Goal: Information Seeking & Learning: Learn about a topic

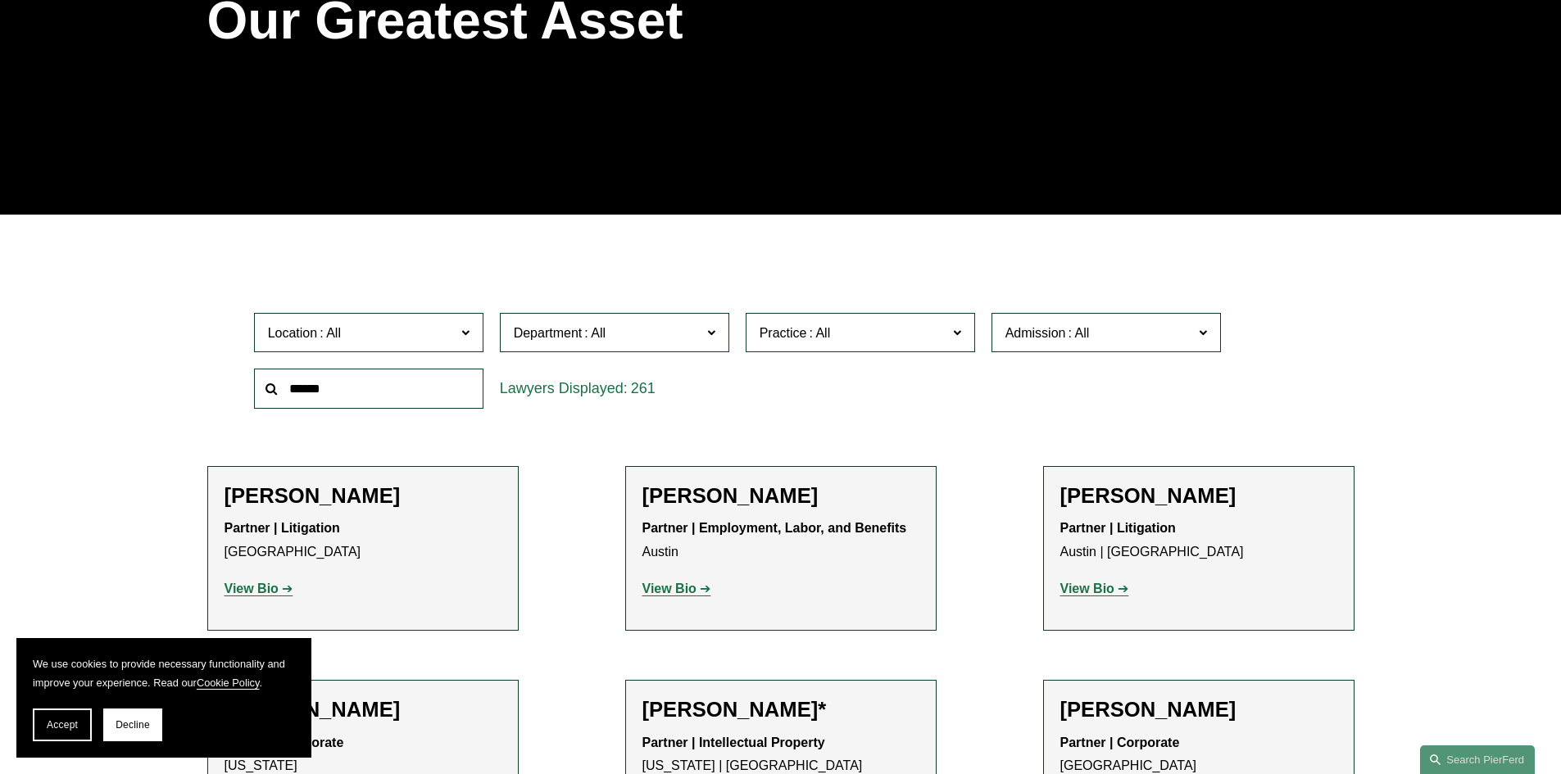
scroll to position [328, 0]
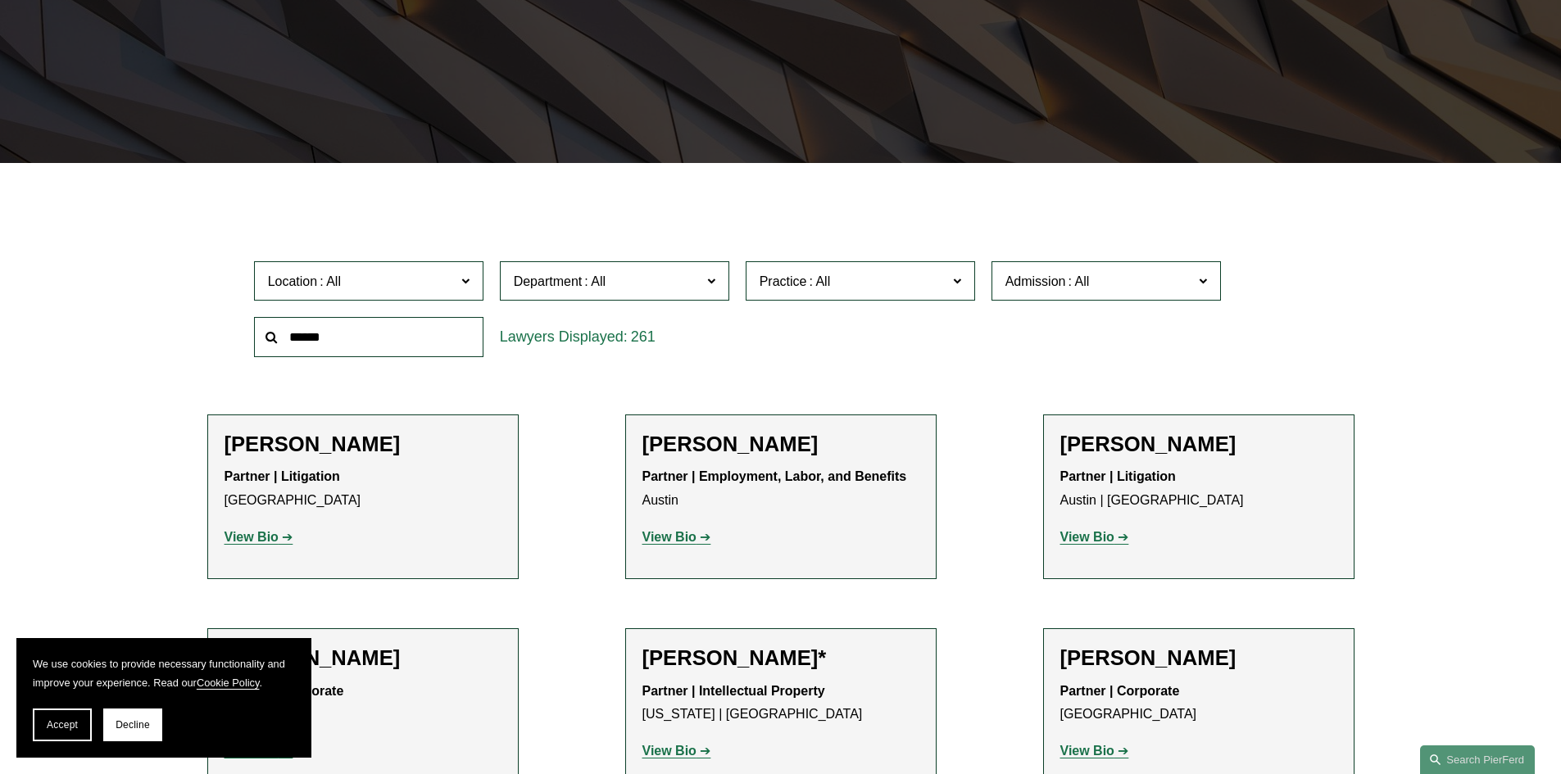
click at [353, 333] on input "text" at bounding box center [368, 337] width 229 height 40
type input "******"
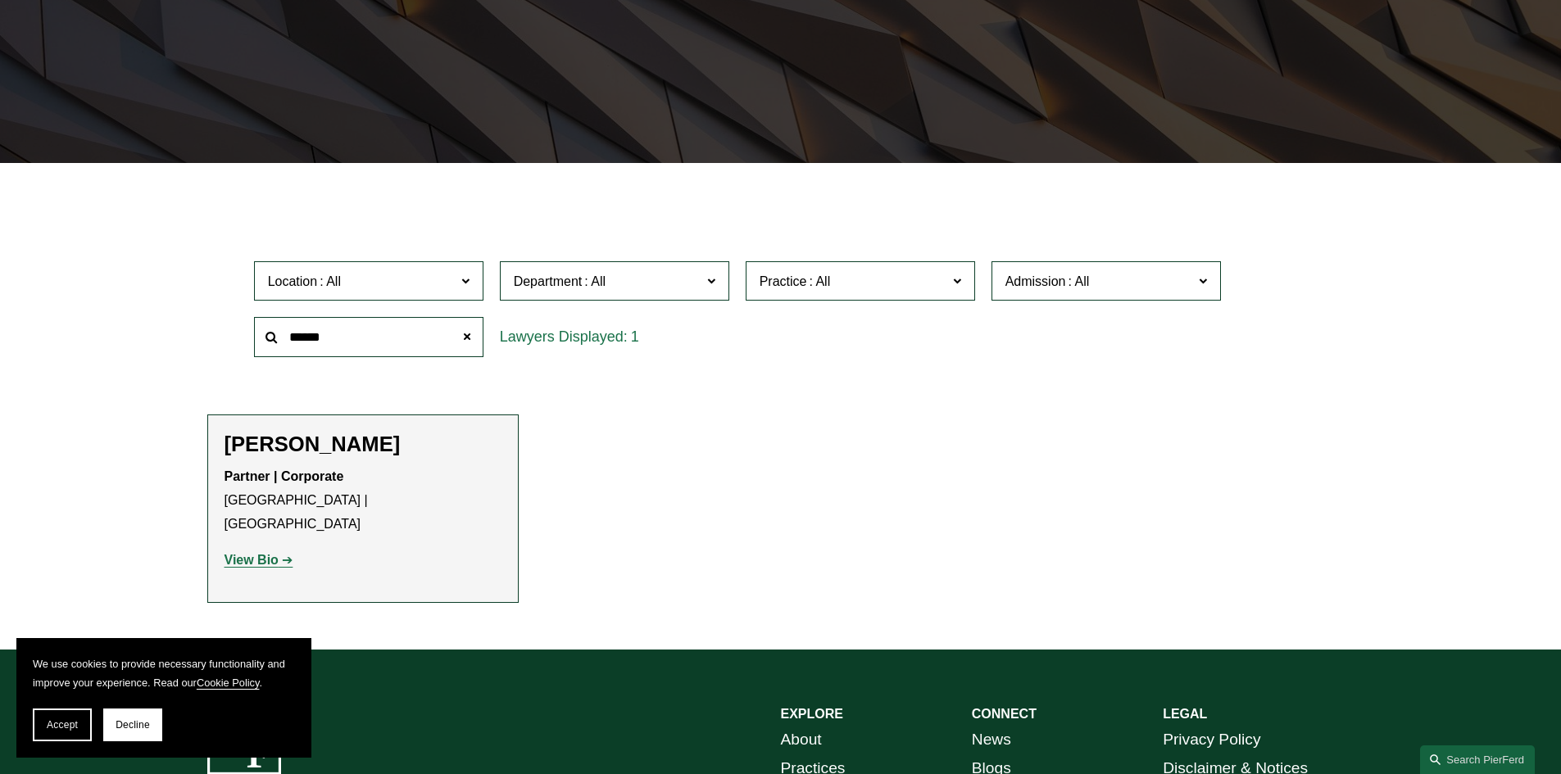
click at [272, 459] on strong "View Bio" at bounding box center [251, 560] width 54 height 14
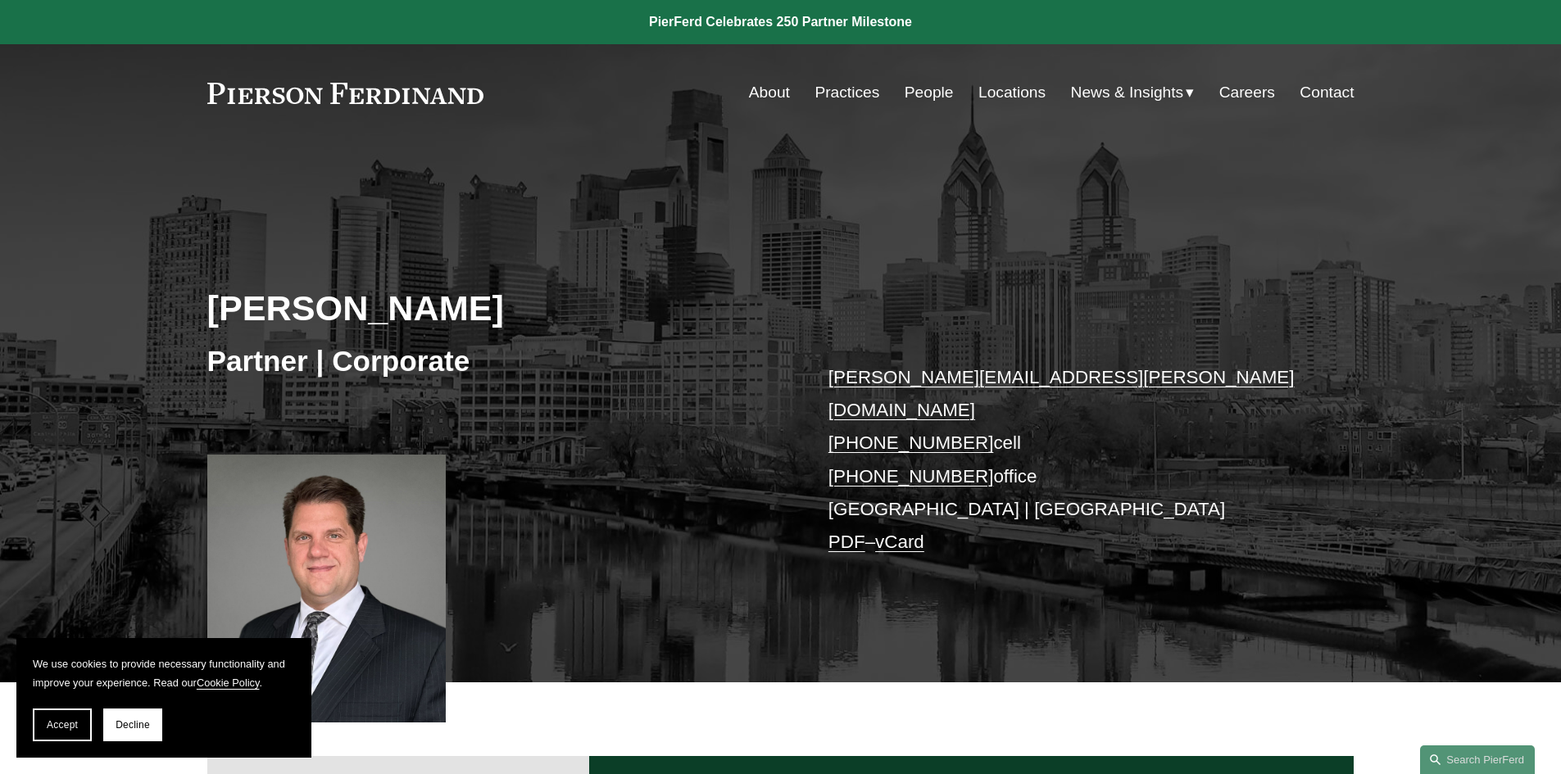
scroll to position [492, 0]
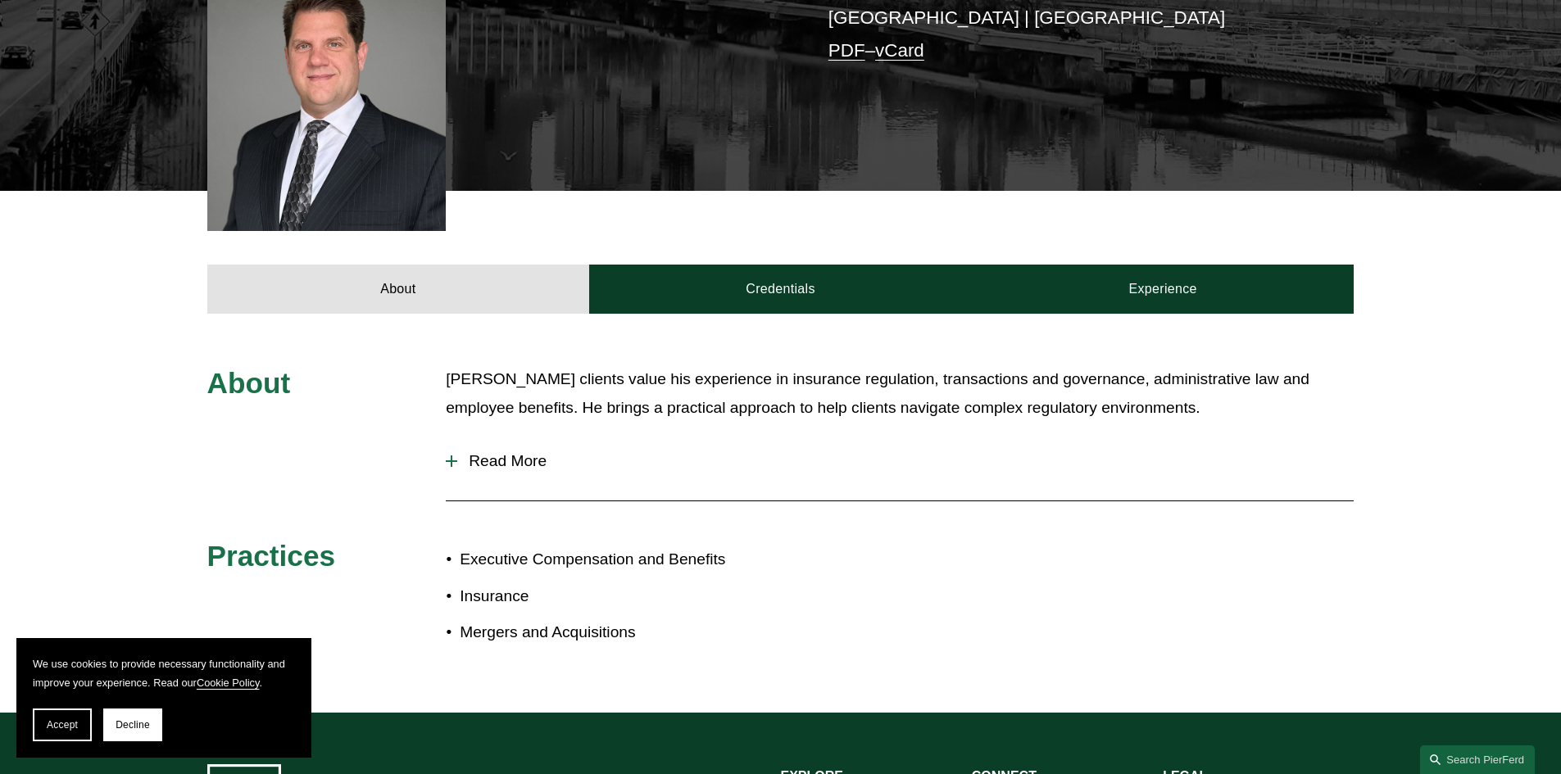
click at [493, 641] on div "About Todd’s clients value his experience in insurance regulation, transactions…" at bounding box center [780, 513] width 1561 height 399
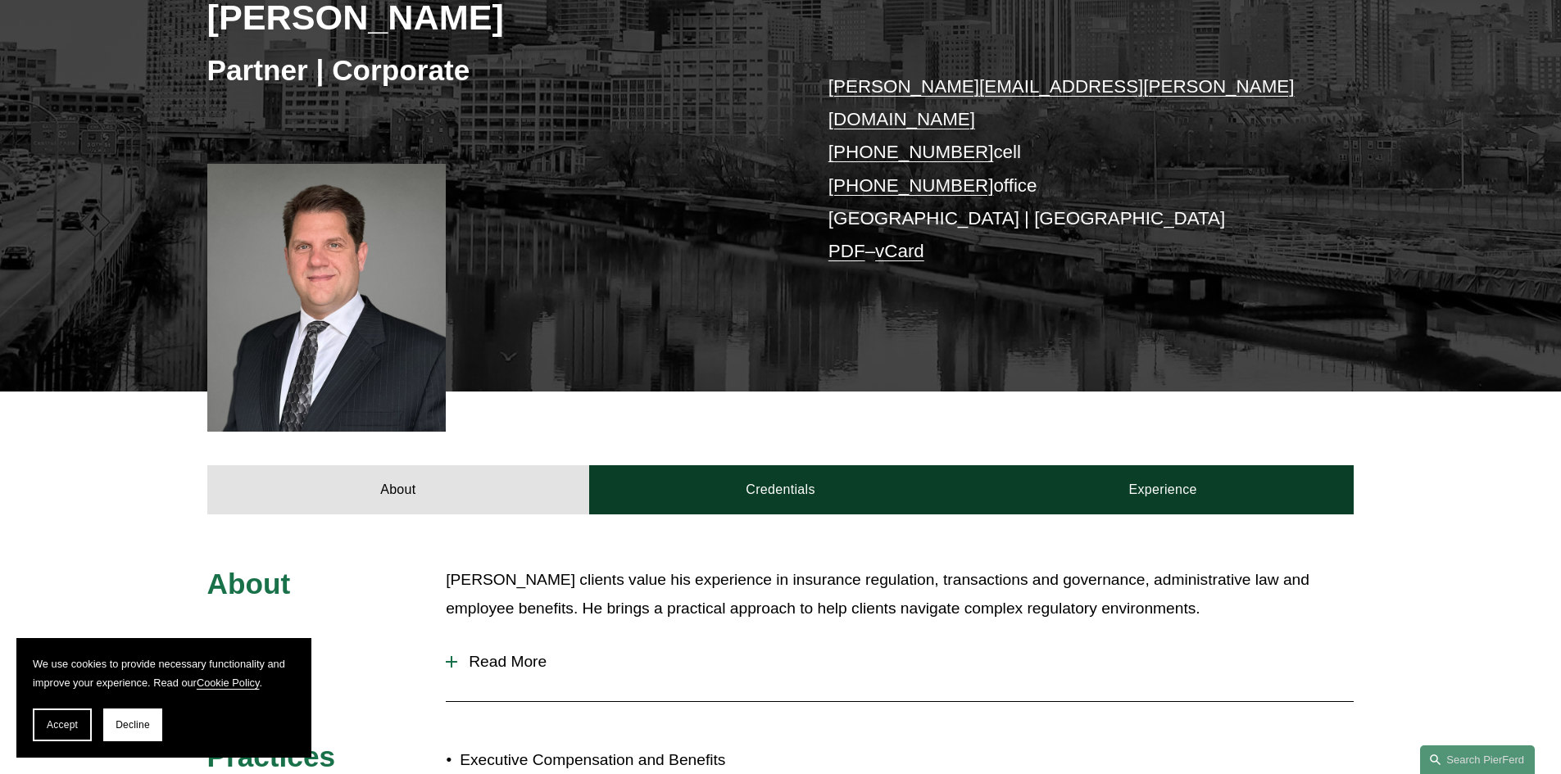
scroll to position [289, 0]
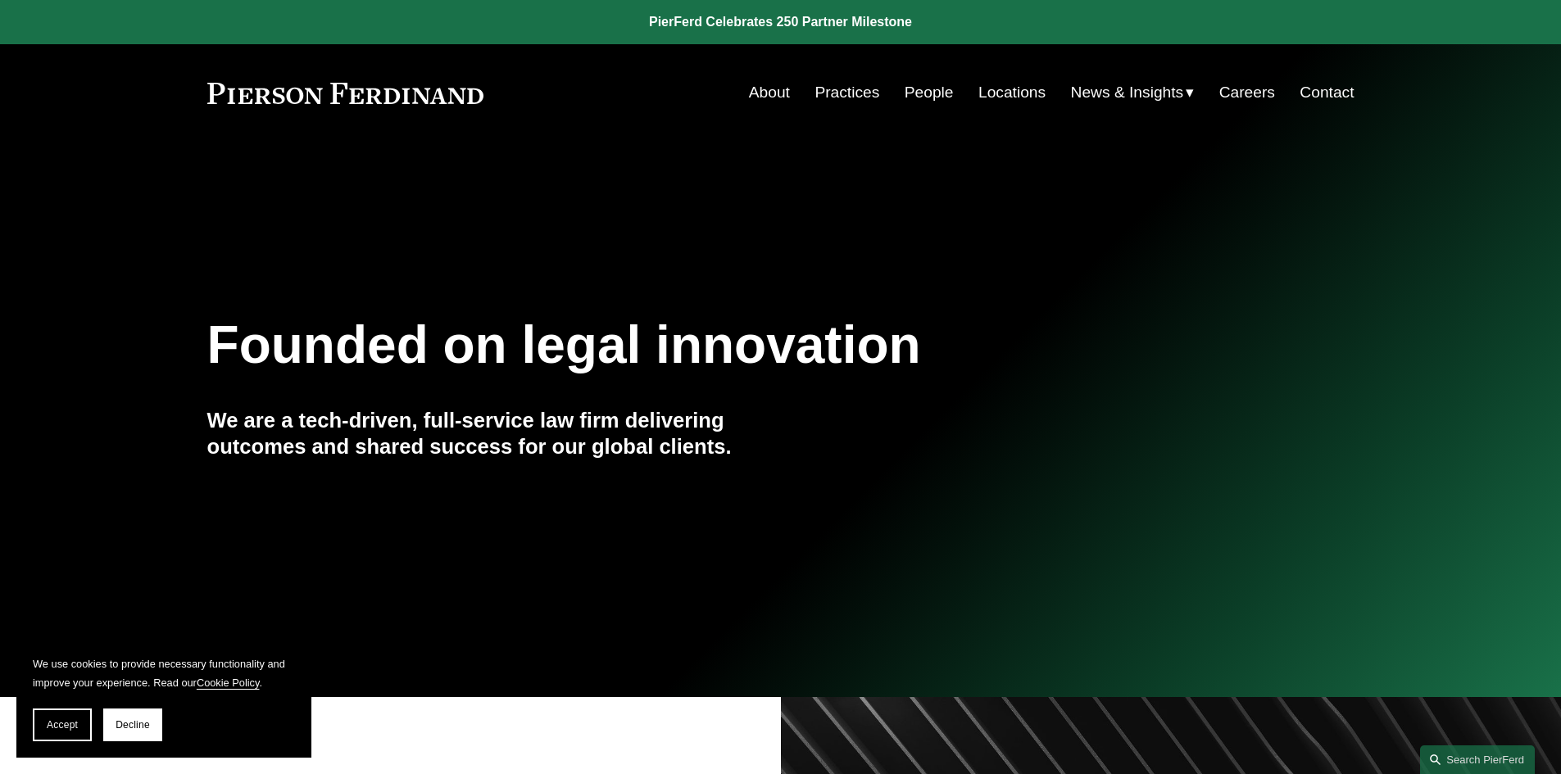
click at [935, 88] on link "People" at bounding box center [928, 92] width 49 height 31
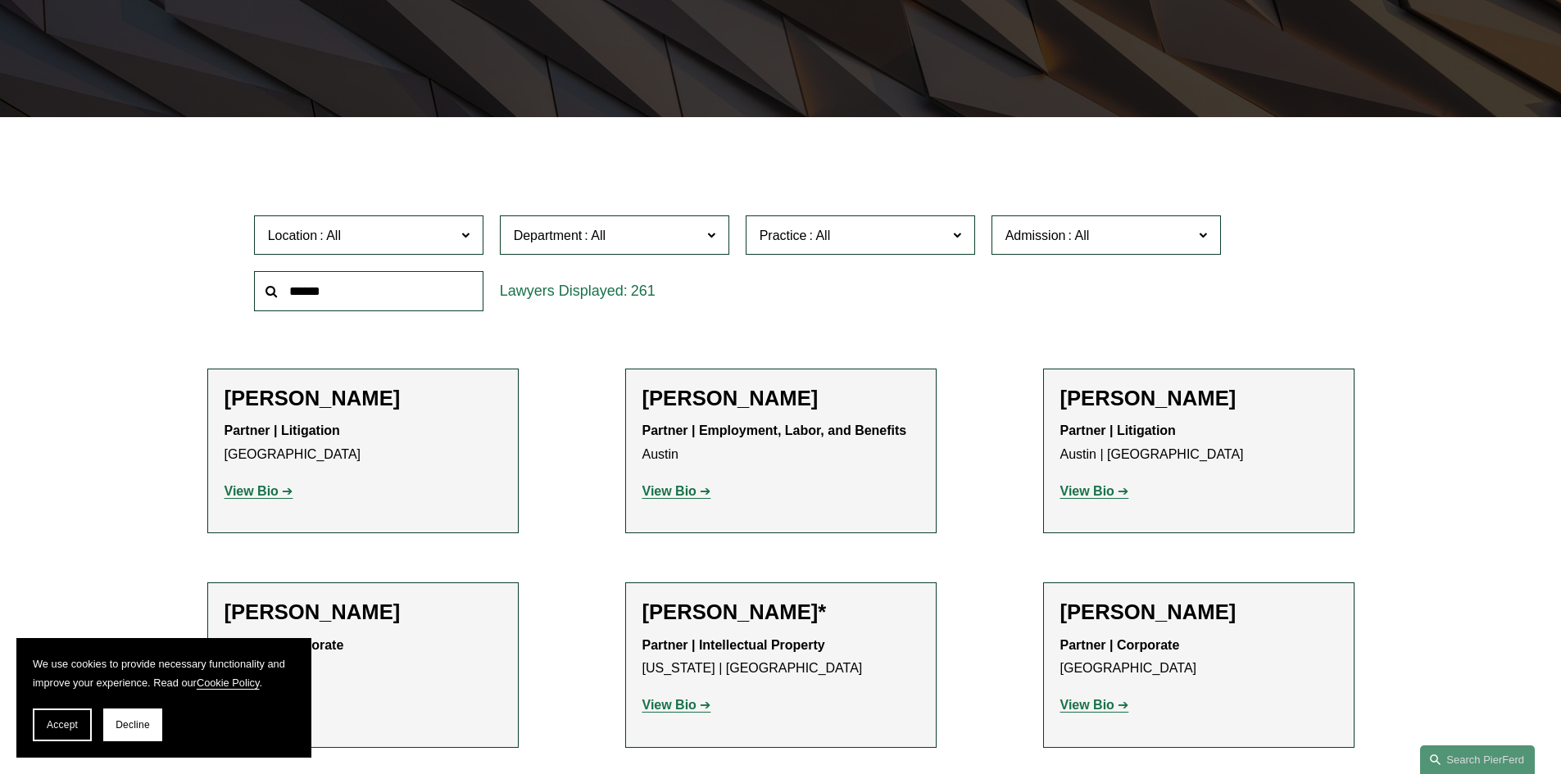
scroll to position [492, 0]
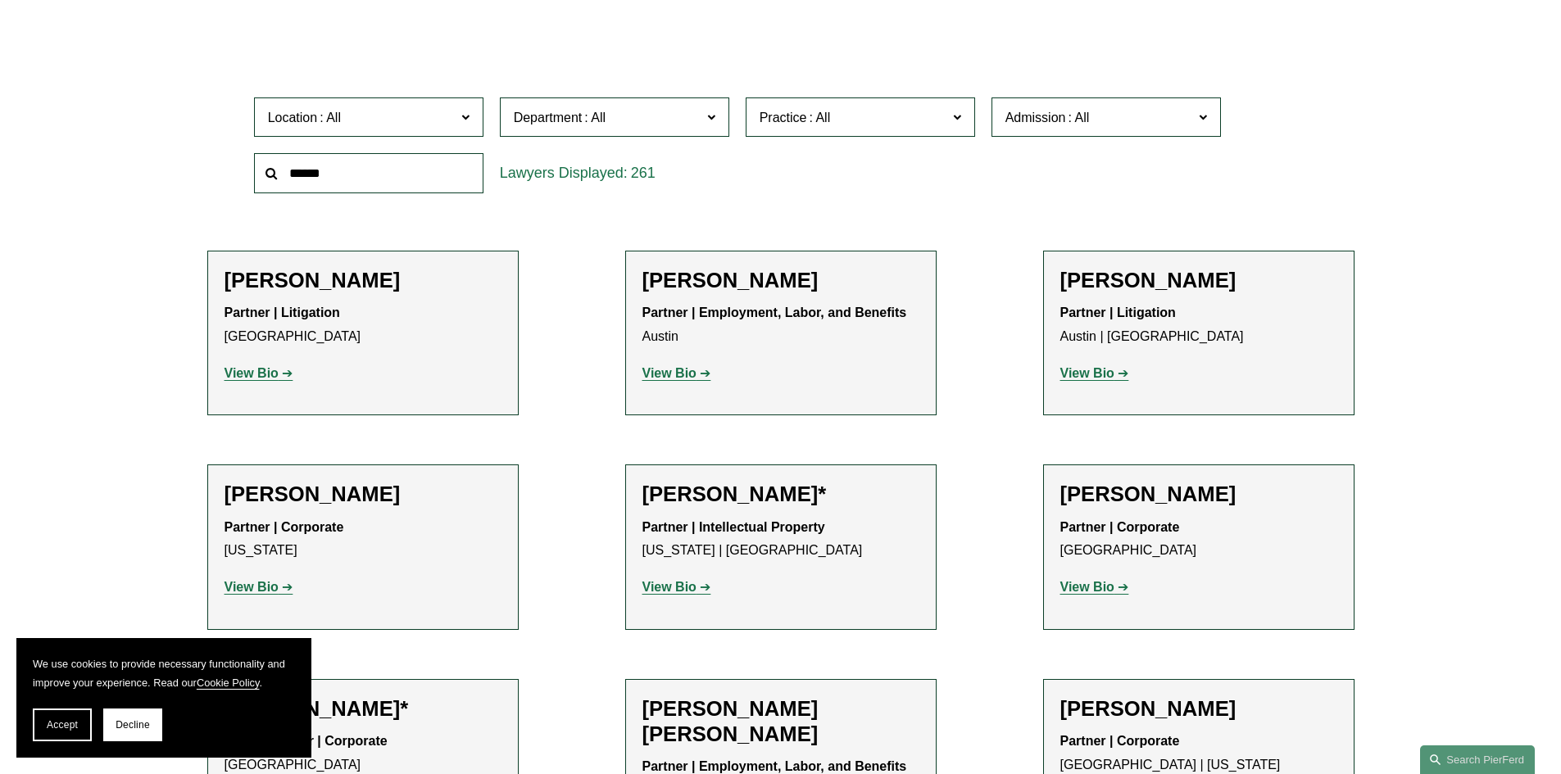
click at [383, 184] on input "text" at bounding box center [368, 173] width 229 height 40
type input "******"
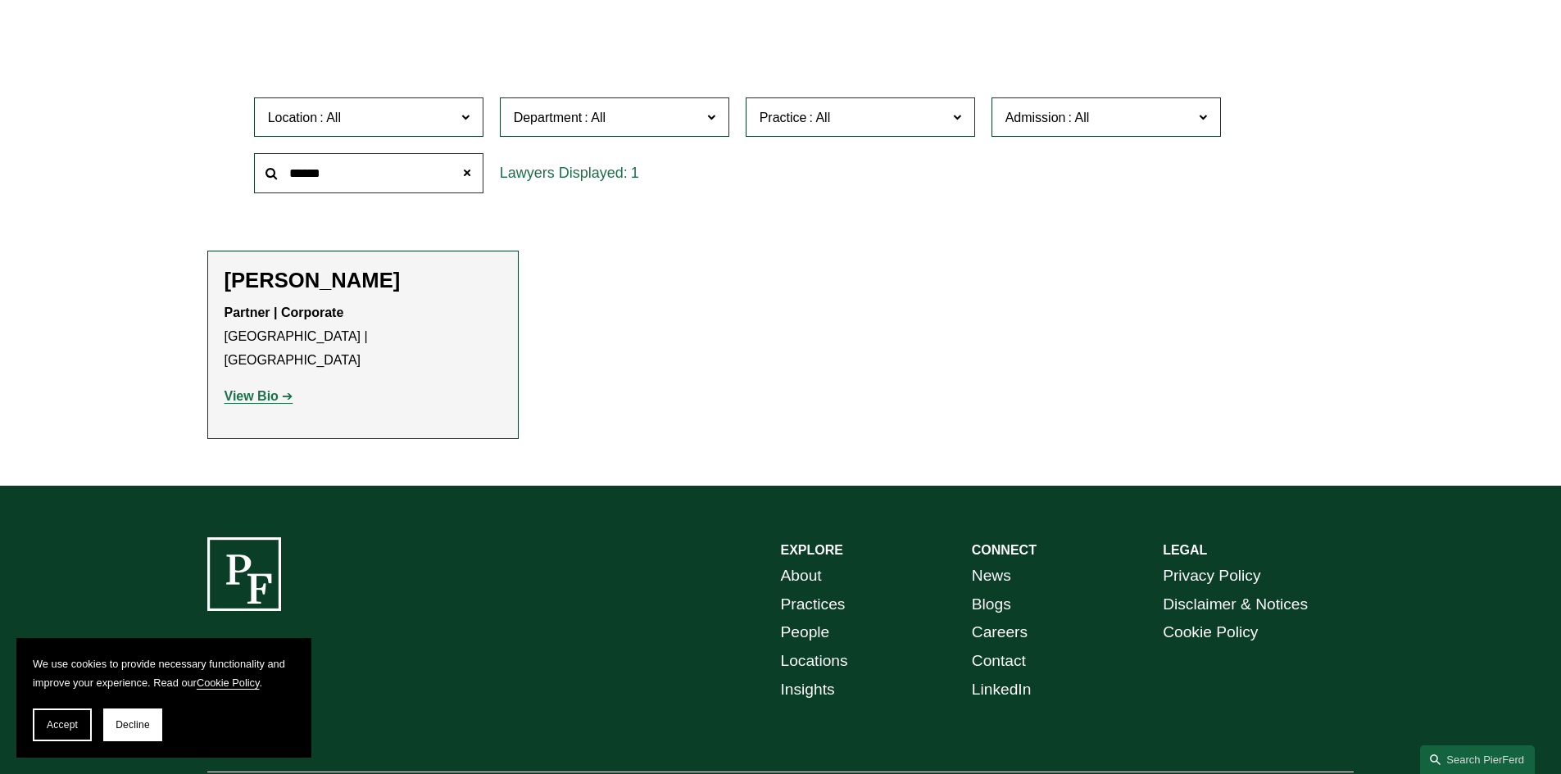
click at [264, 389] on strong "View Bio" at bounding box center [251, 396] width 54 height 14
click at [462, 173] on span at bounding box center [466, 172] width 33 height 33
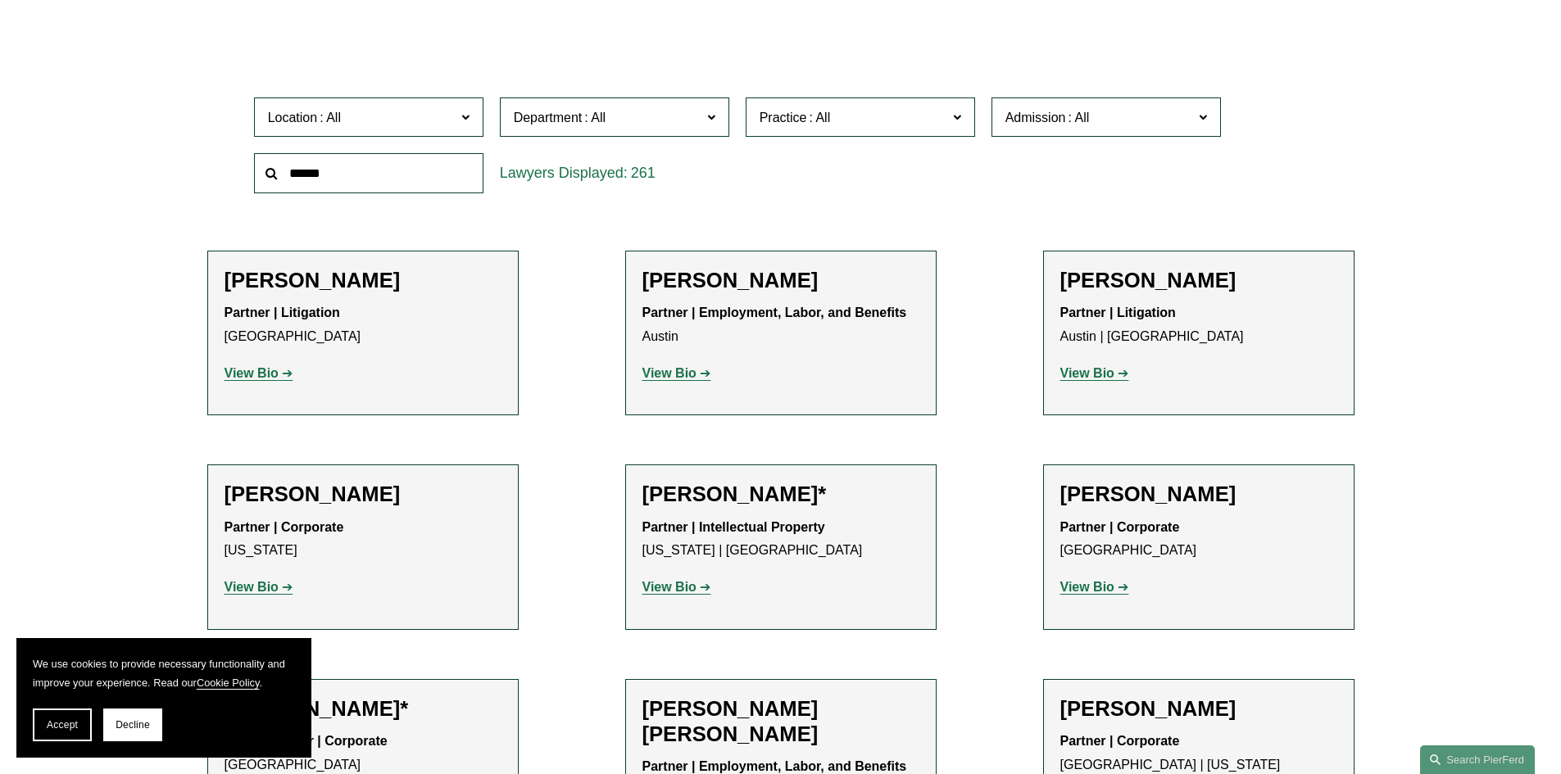
click at [383, 175] on input "text" at bounding box center [368, 173] width 229 height 40
drag, startPoint x: 164, startPoint y: 224, endPoint x: 239, endPoint y: 199, distance: 79.5
click at [302, 184] on input "text" at bounding box center [368, 173] width 229 height 40
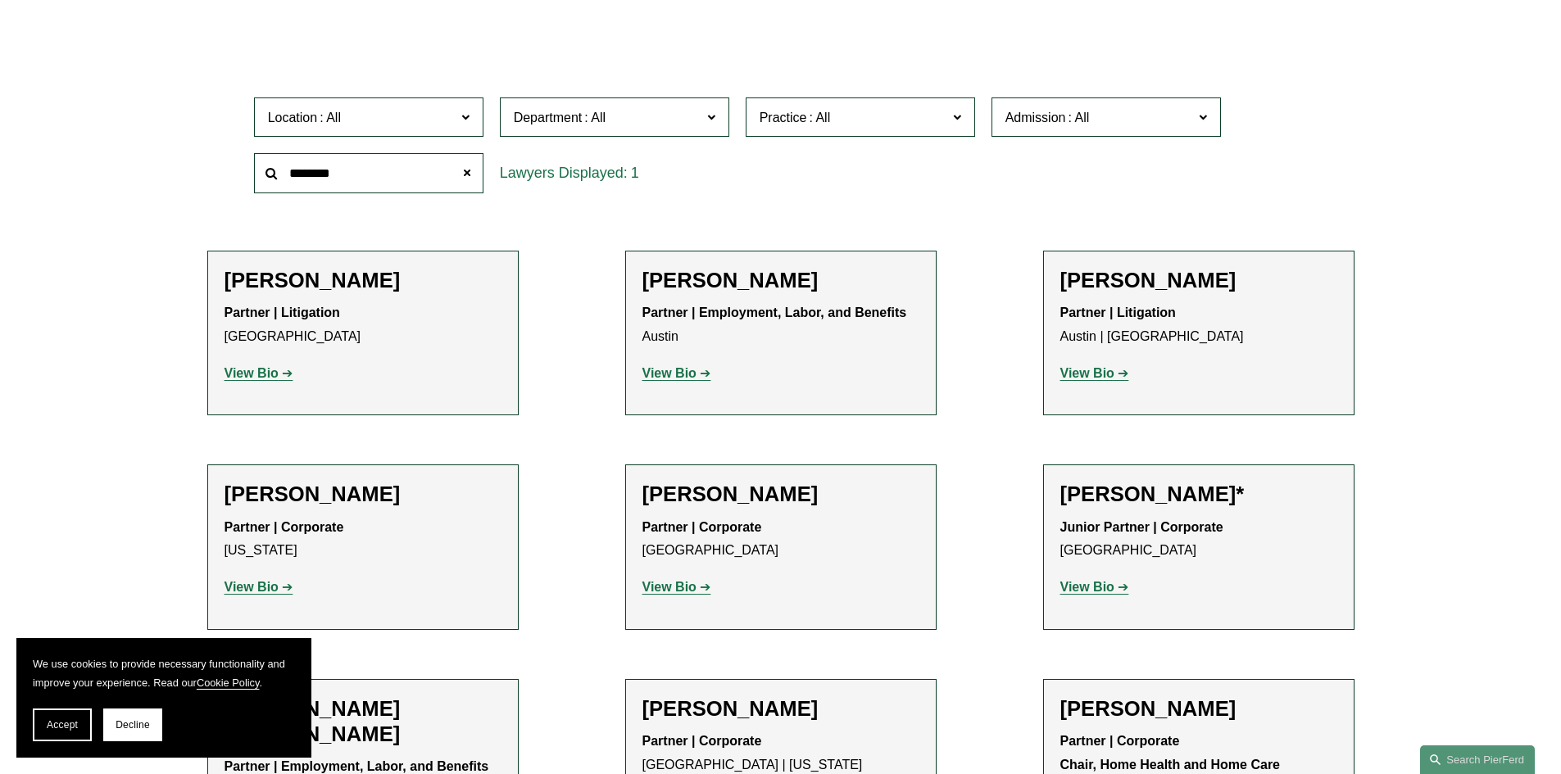
type input "********"
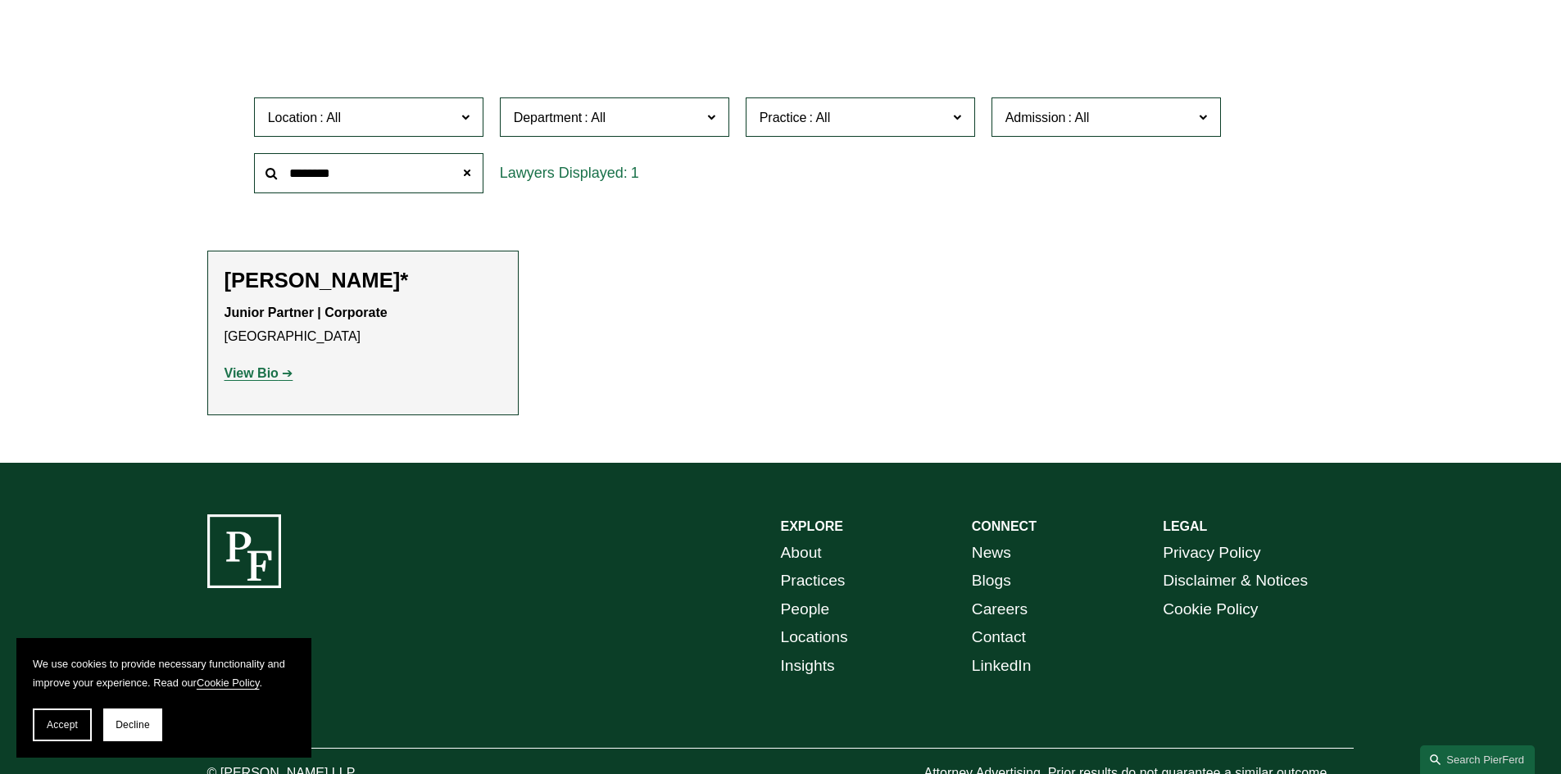
click at [265, 372] on strong "View Bio" at bounding box center [251, 373] width 54 height 14
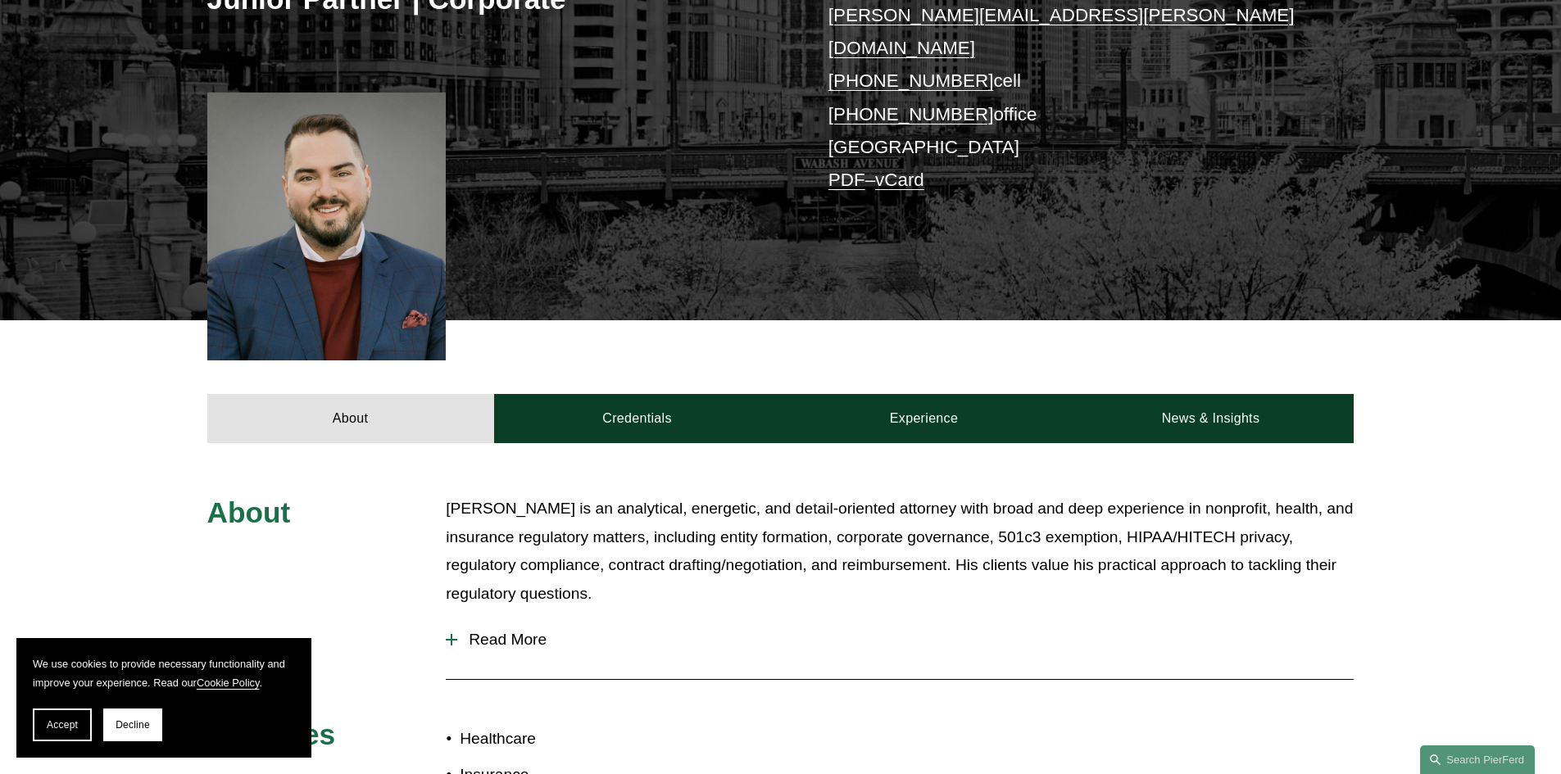
scroll to position [573, 0]
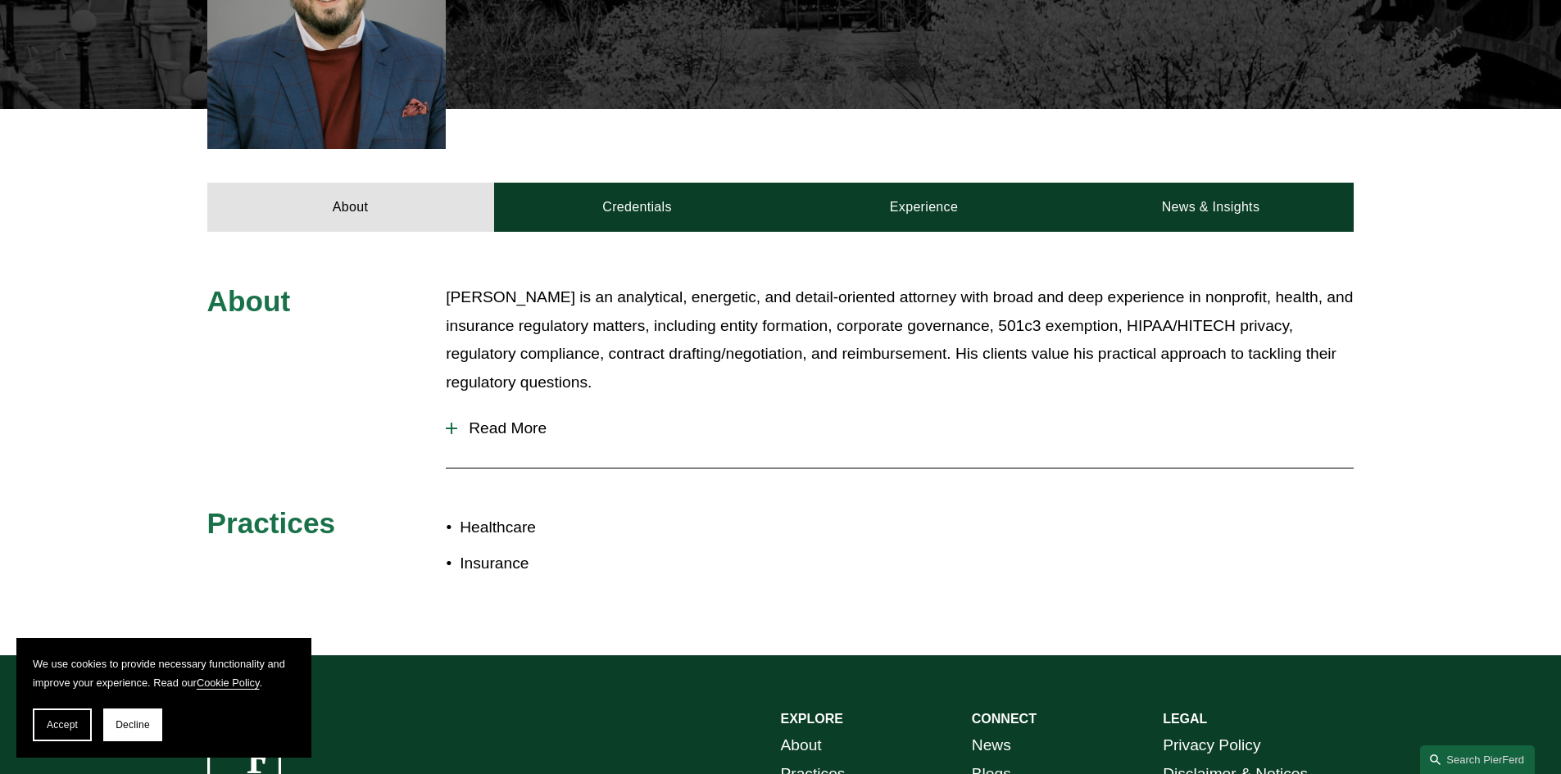
click at [886, 407] on button "Read More" at bounding box center [900, 428] width 908 height 43
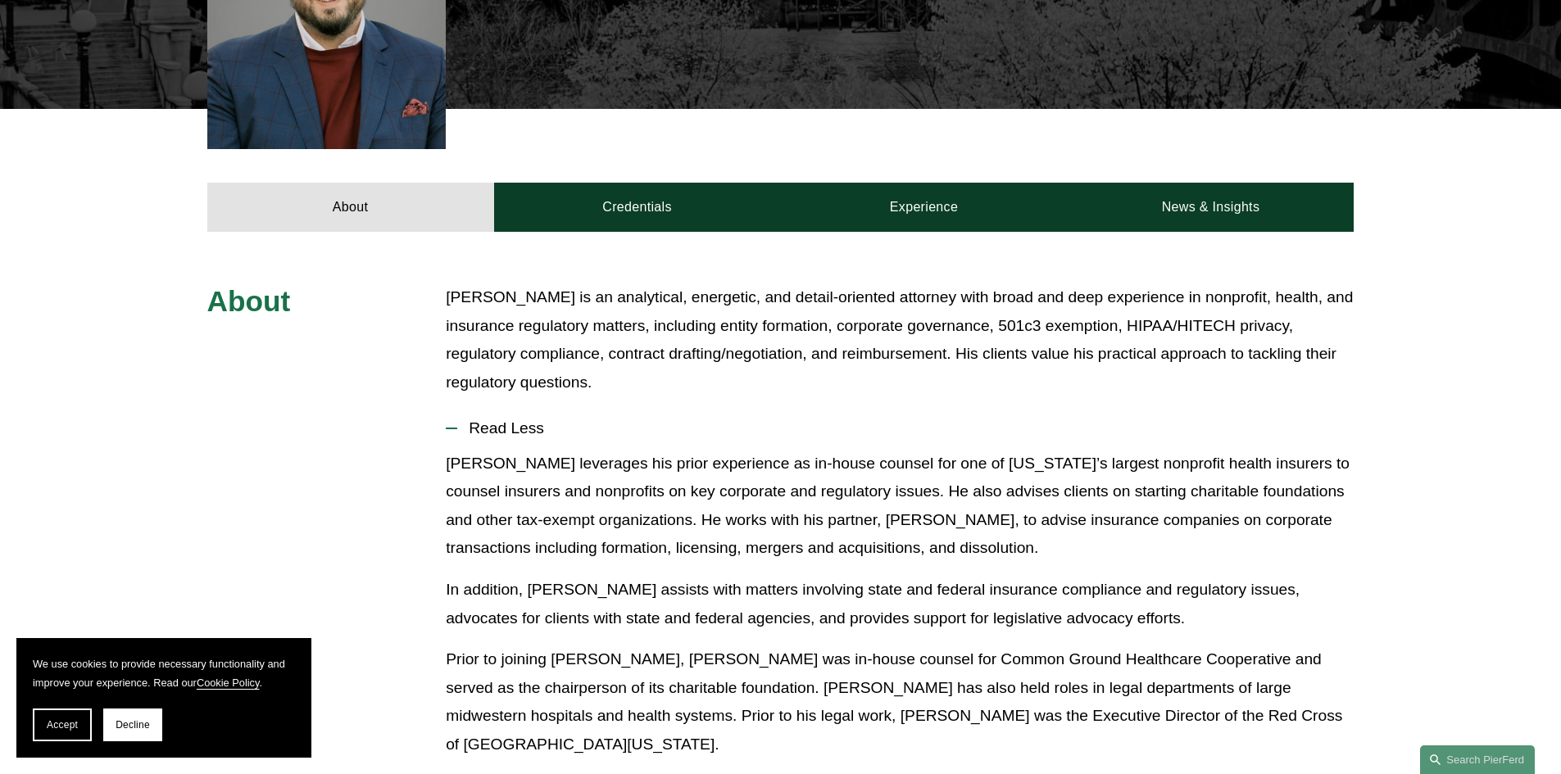
click at [810, 541] on div "[PERSON_NAME] leverages his prior experience as in-house counsel for one of [US…" at bounding box center [900, 646] width 908 height 392
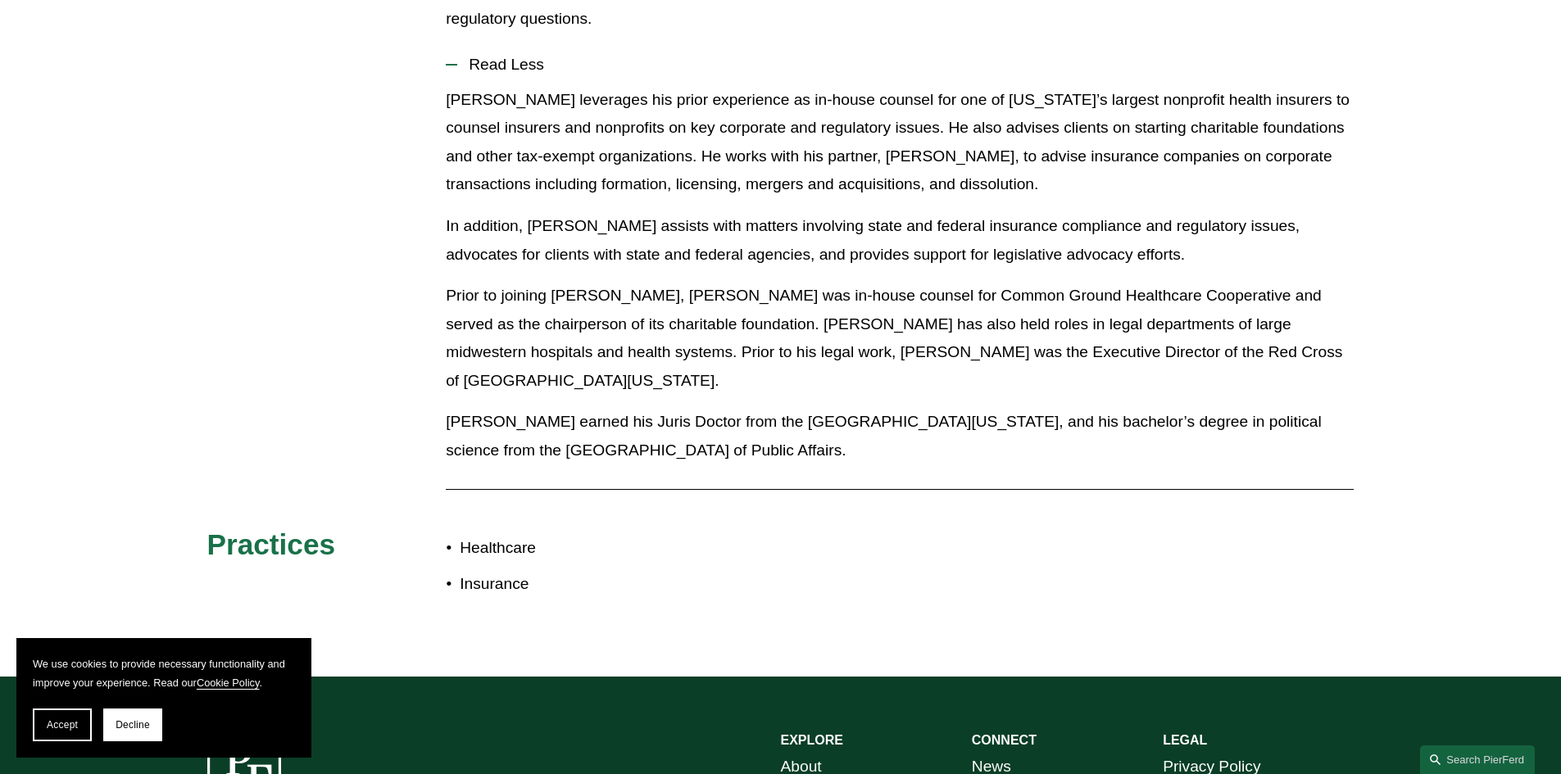
scroll to position [983, 0]
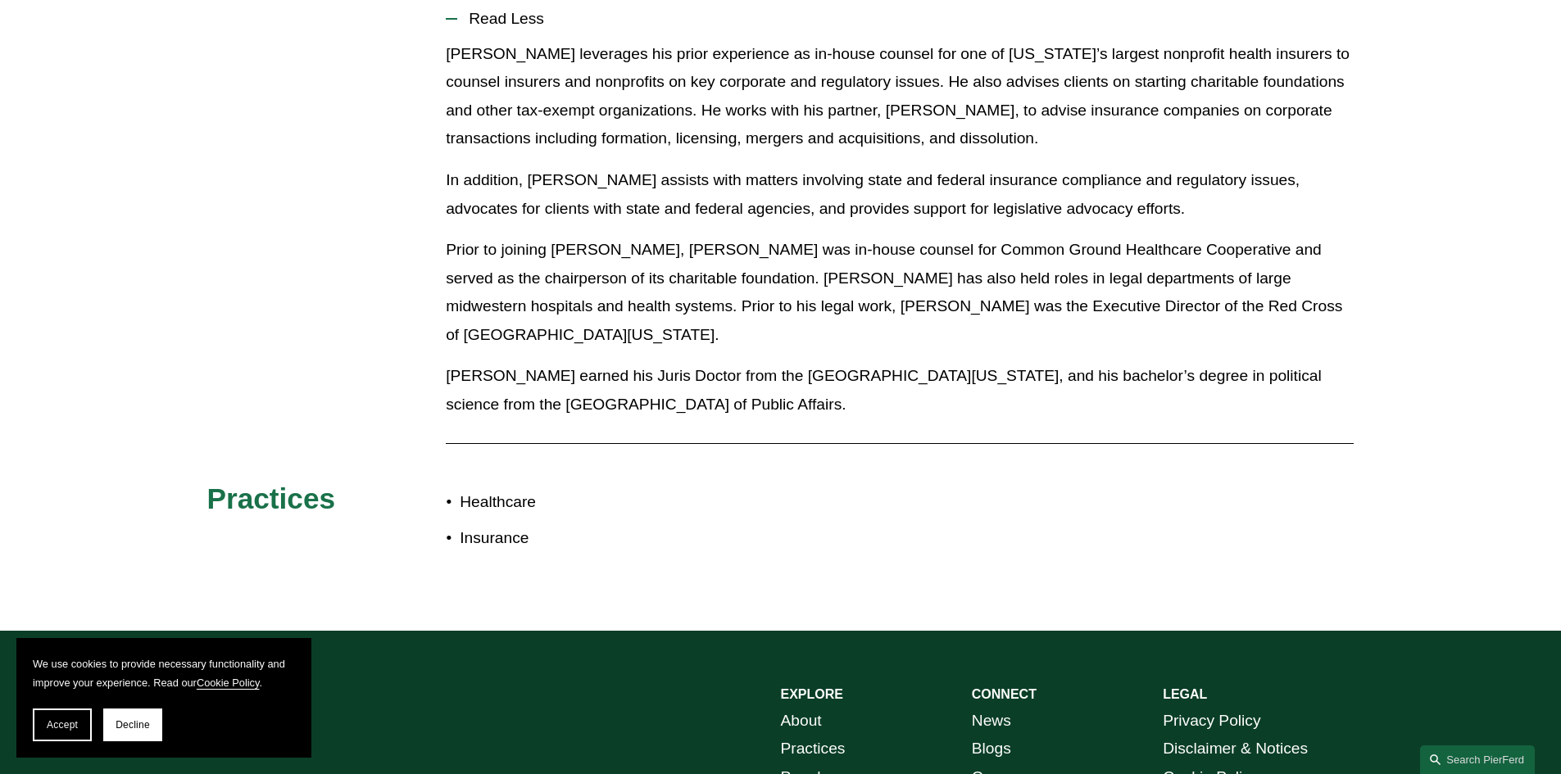
click at [812, 365] on p "[PERSON_NAME] earned his Juris Doctor from the [GEOGRAPHIC_DATA][US_STATE], and…" at bounding box center [900, 390] width 908 height 57
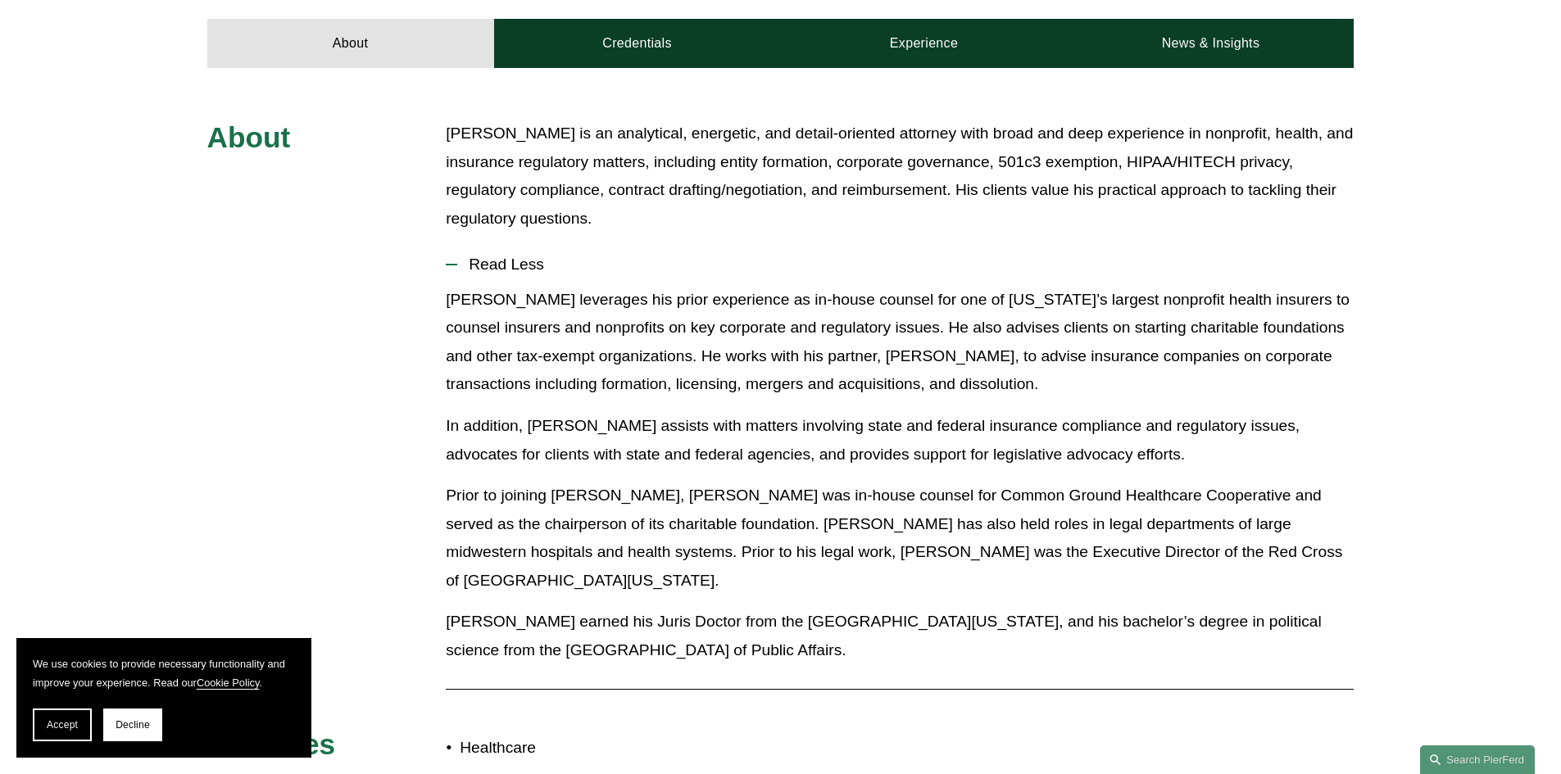
scroll to position [328, 0]
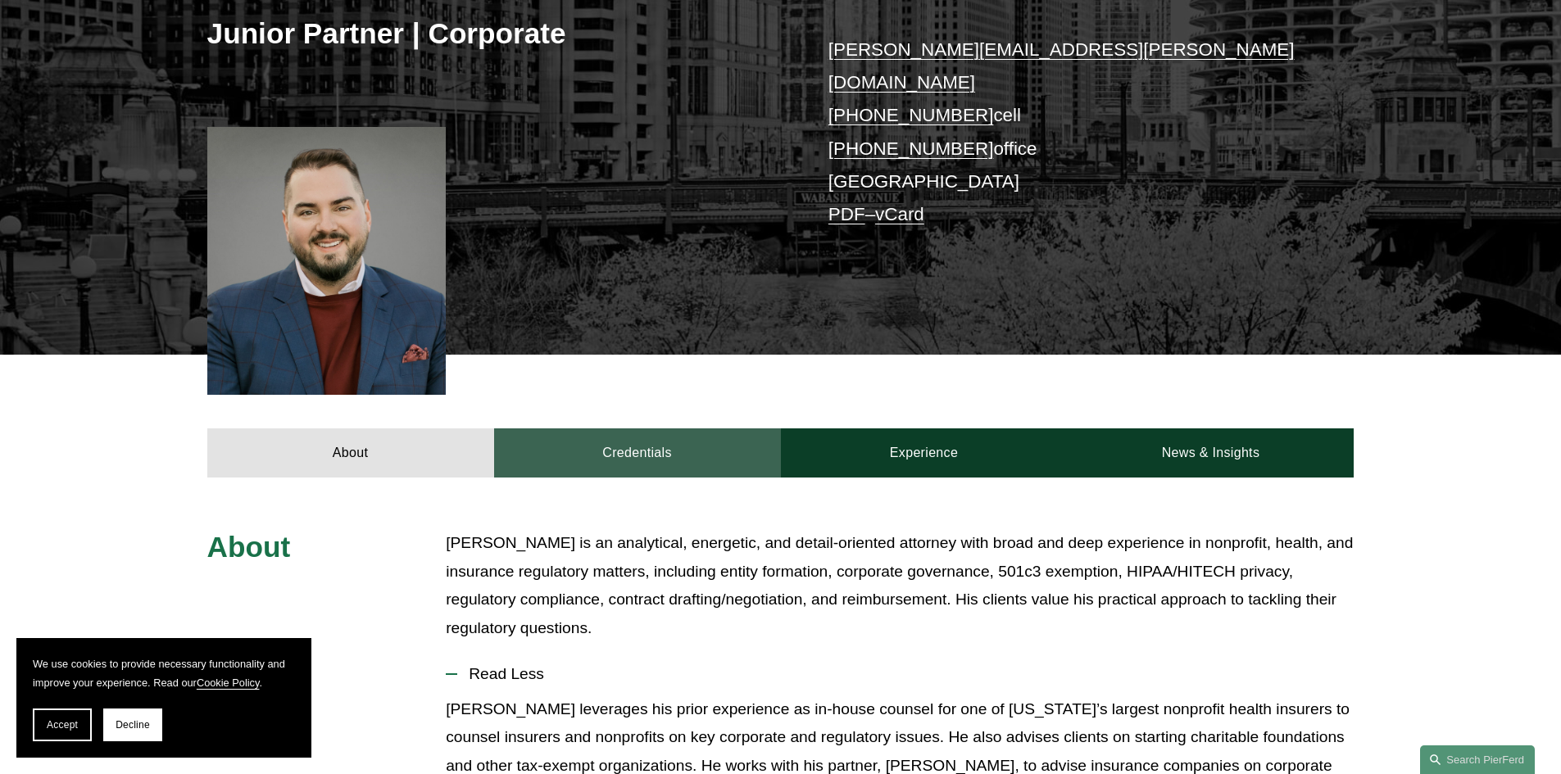
click at [690, 428] on link "Credentials" at bounding box center [637, 452] width 287 height 49
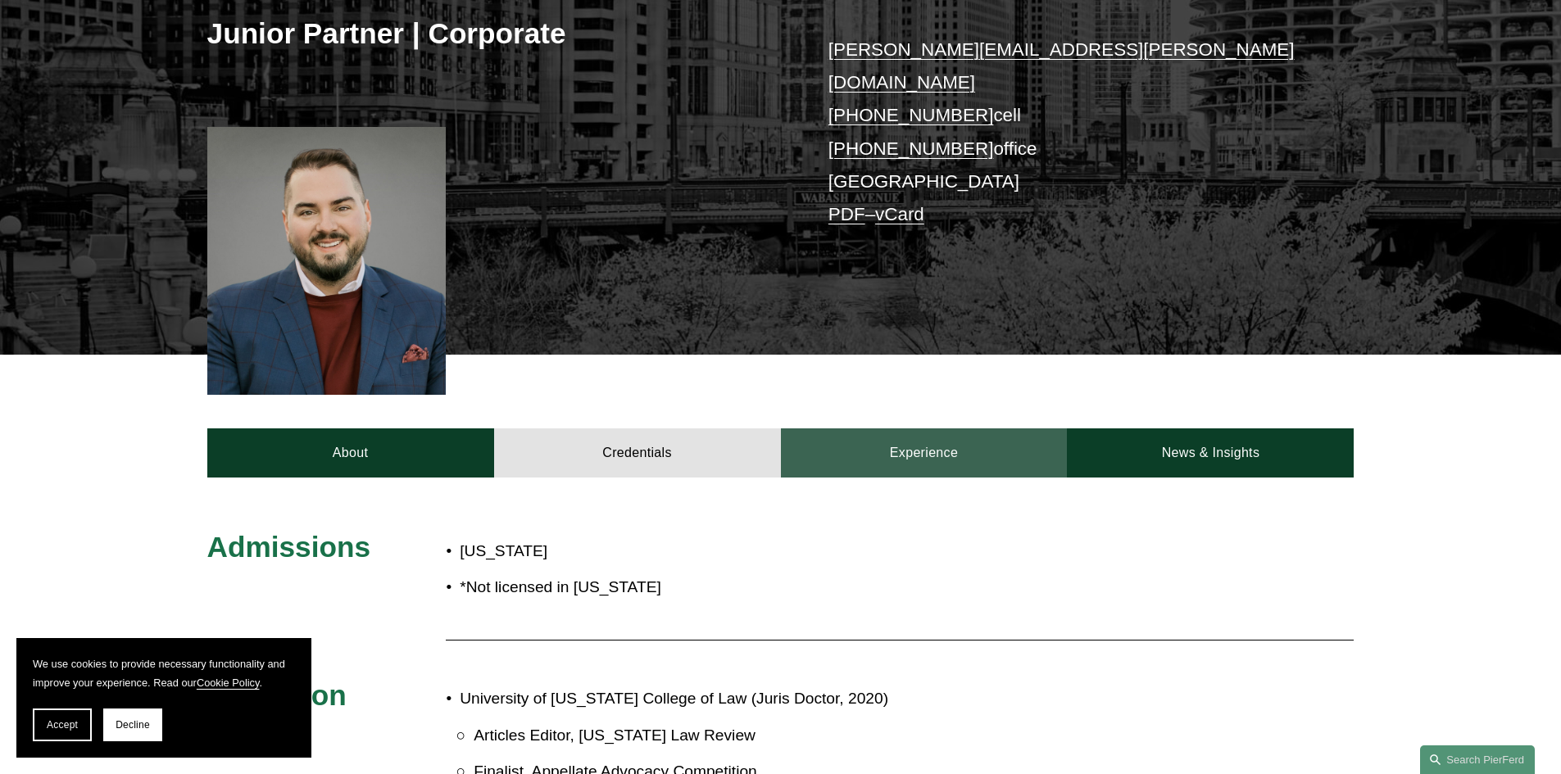
click at [981, 429] on link "Experience" at bounding box center [924, 452] width 287 height 49
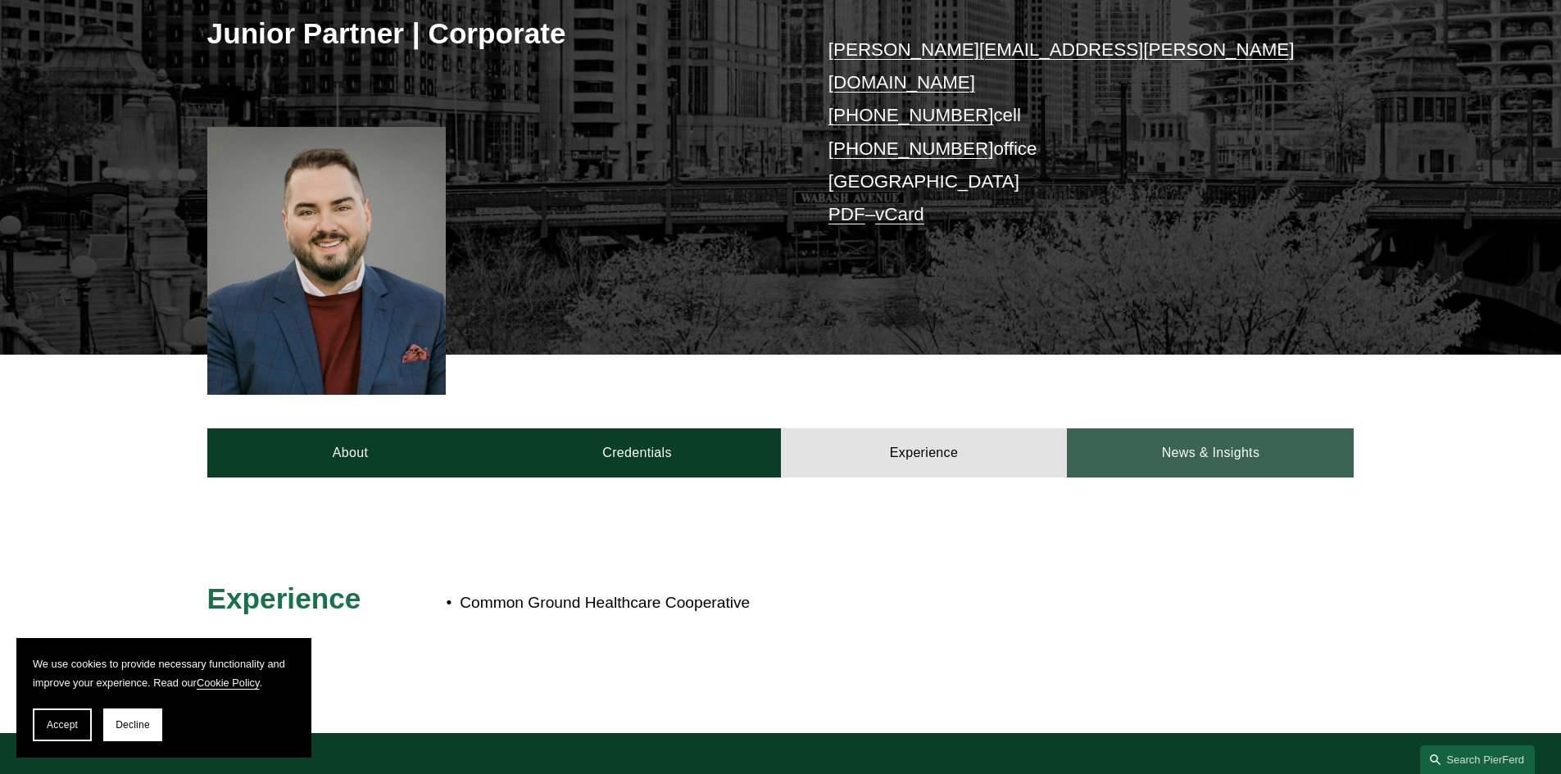
click at [1209, 428] on link "News & Insights" at bounding box center [1210, 452] width 287 height 49
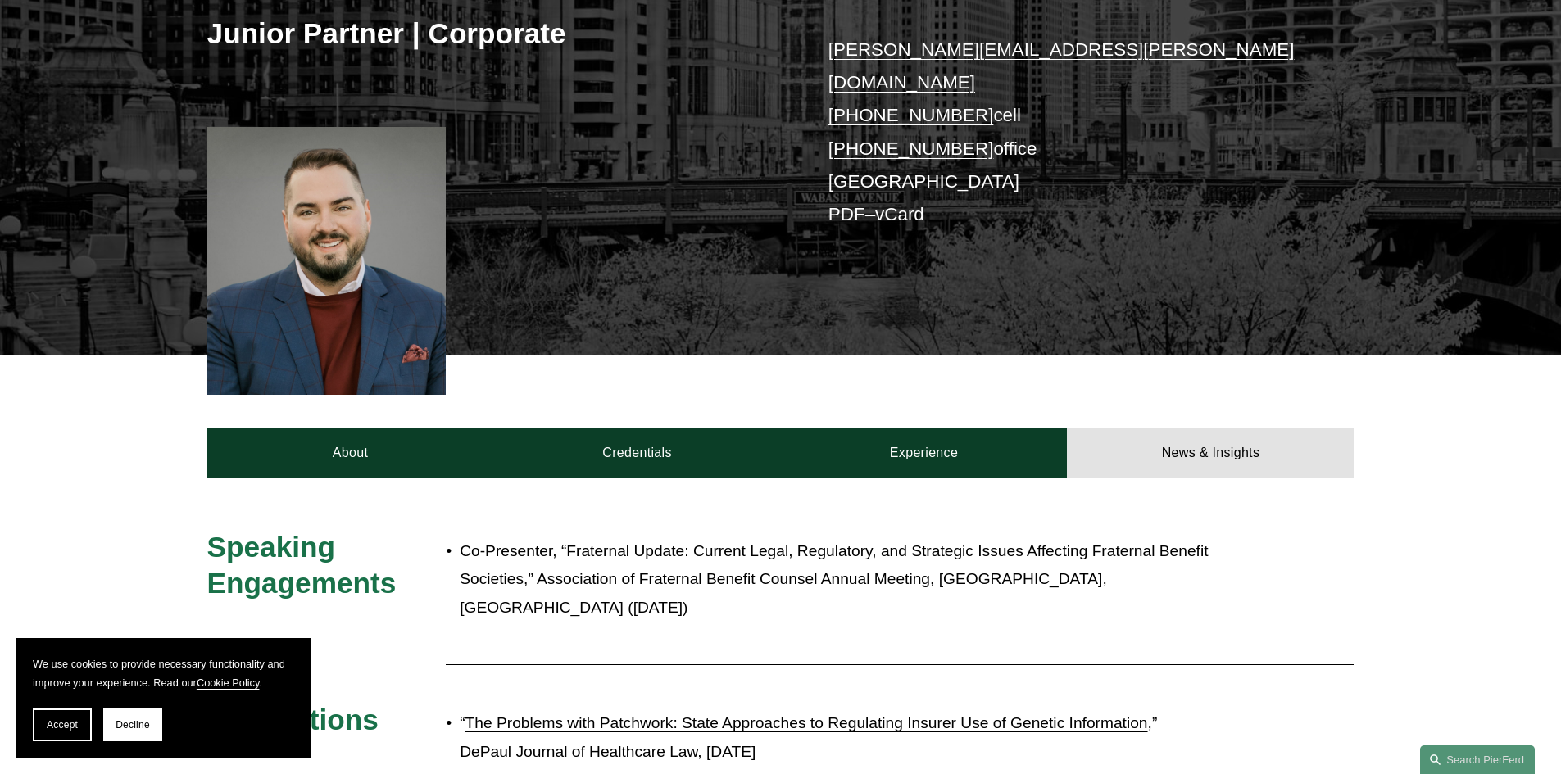
click at [792, 539] on p "Co-Presenter, “Fraternal Update: Current Legal, Regulatory, and Strategic Issue…" at bounding box center [835, 579] width 750 height 85
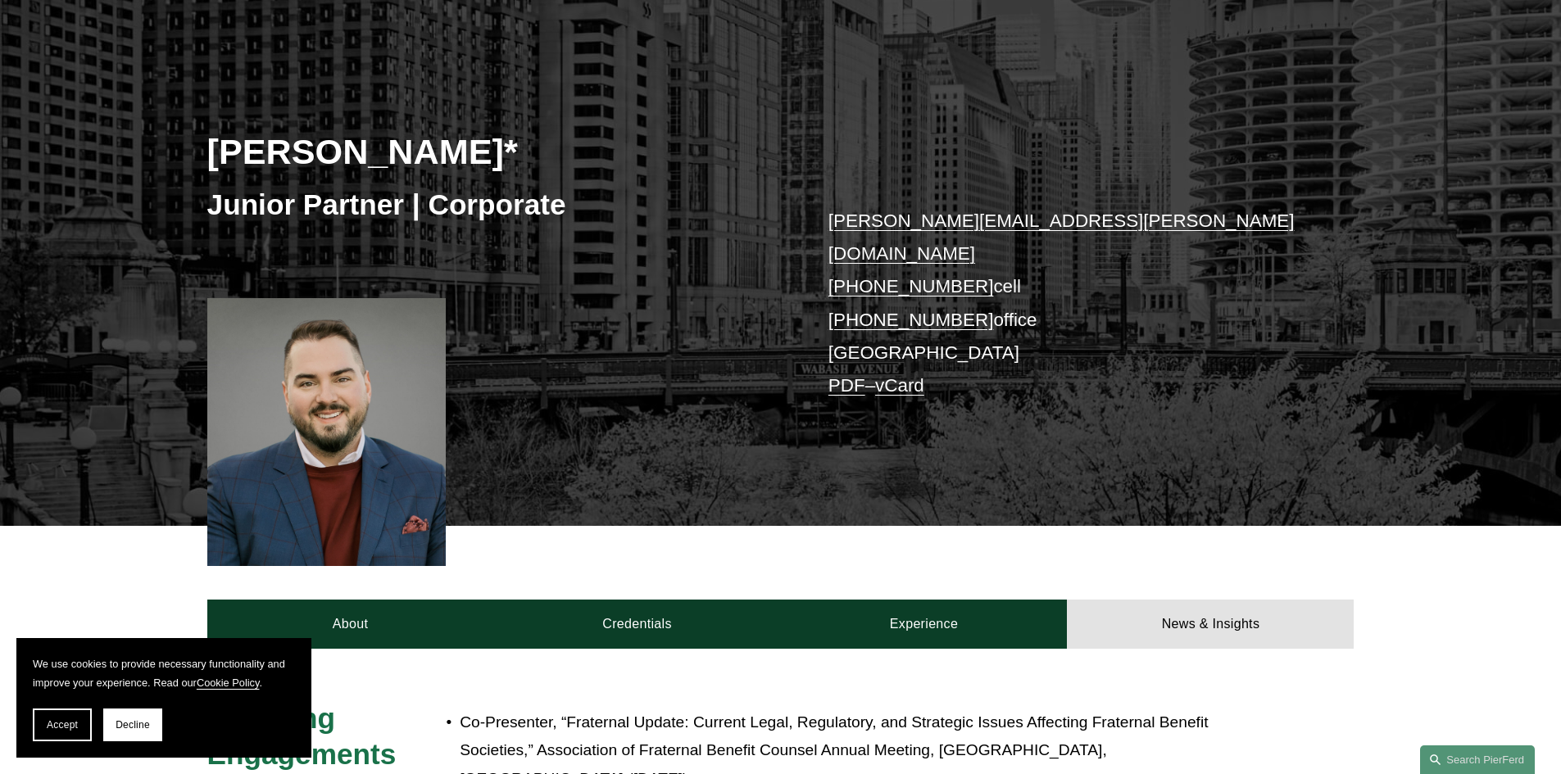
scroll to position [0, 0]
